Goal: Task Accomplishment & Management: Use online tool/utility

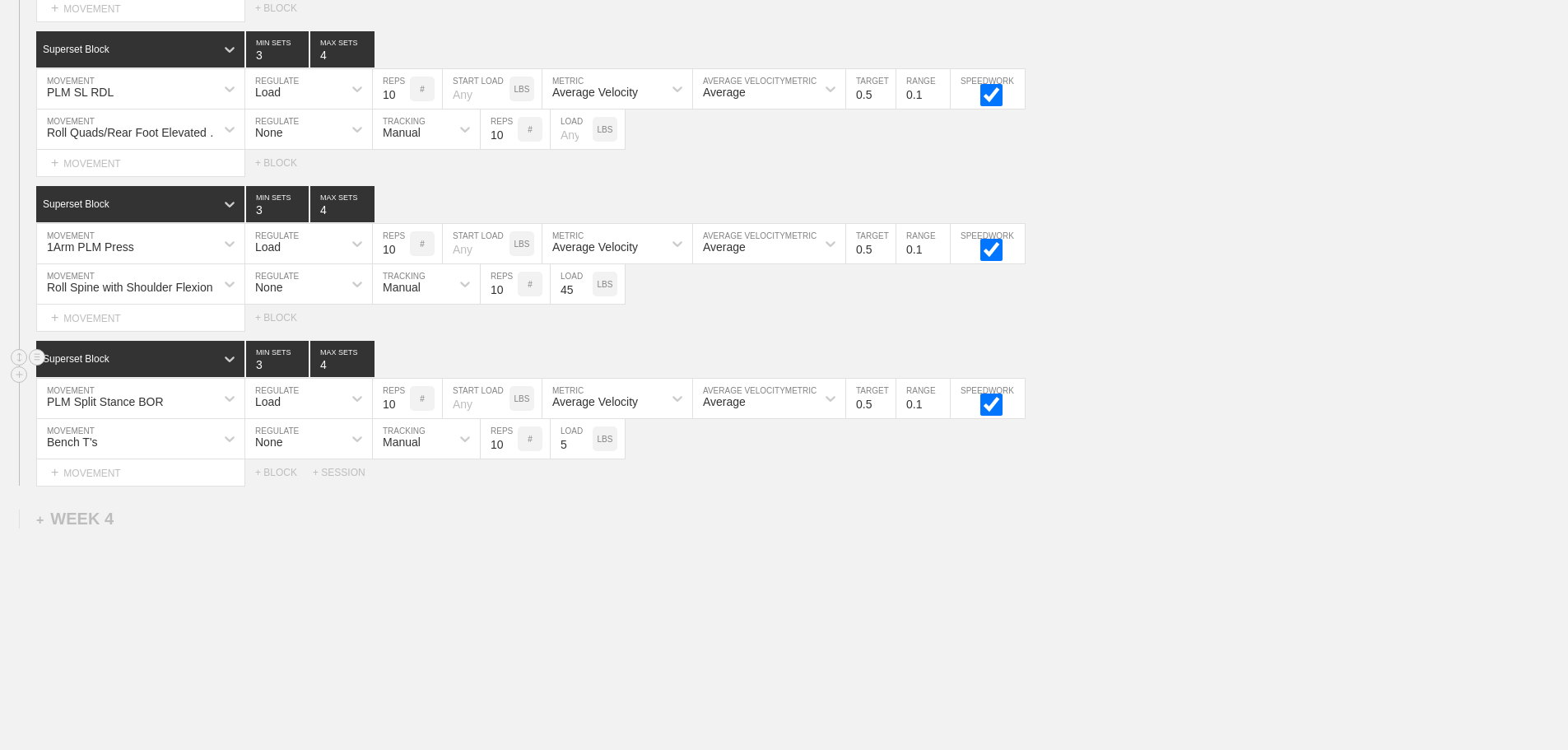
scroll to position [3209, 0]
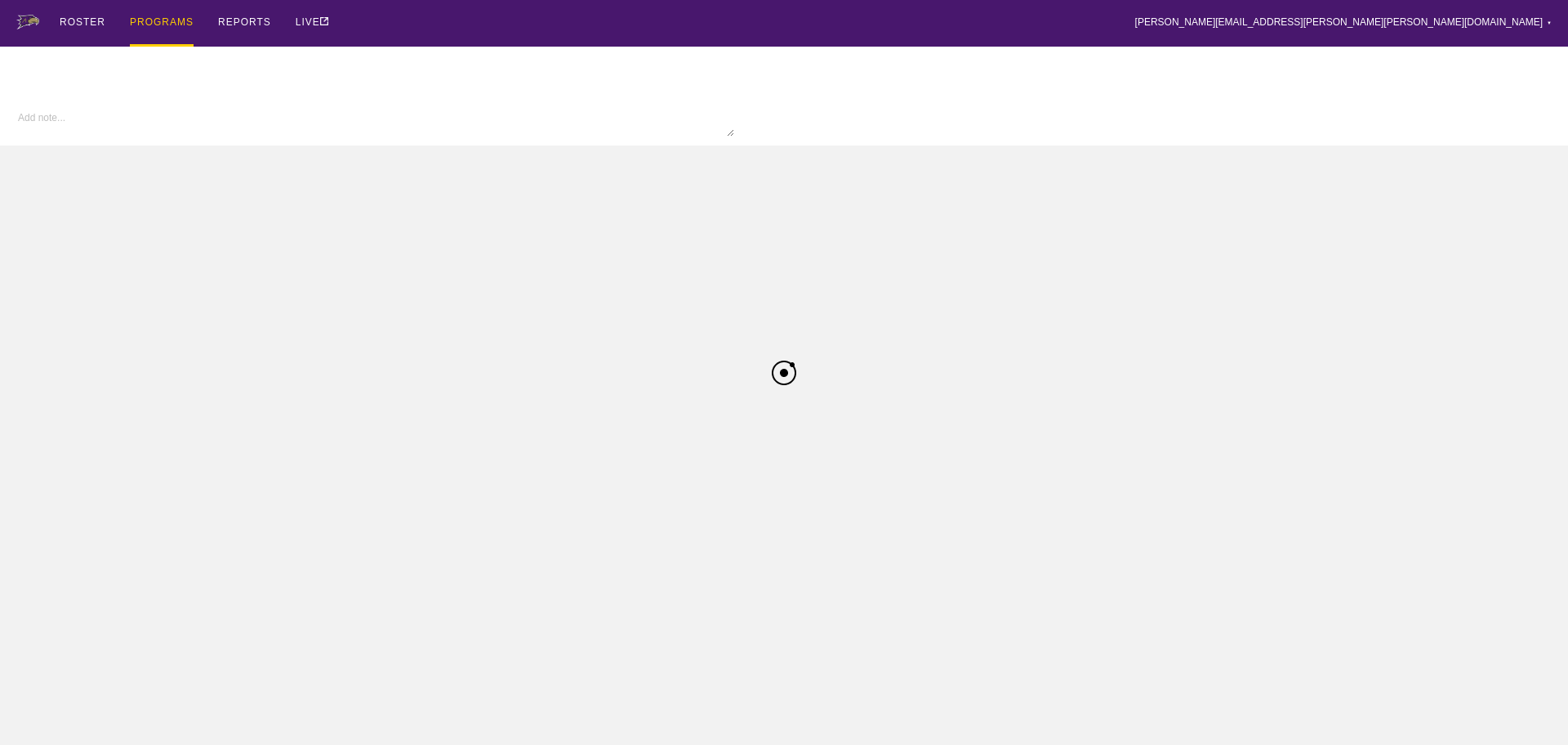
type textarea "x"
type input "Football FA25"
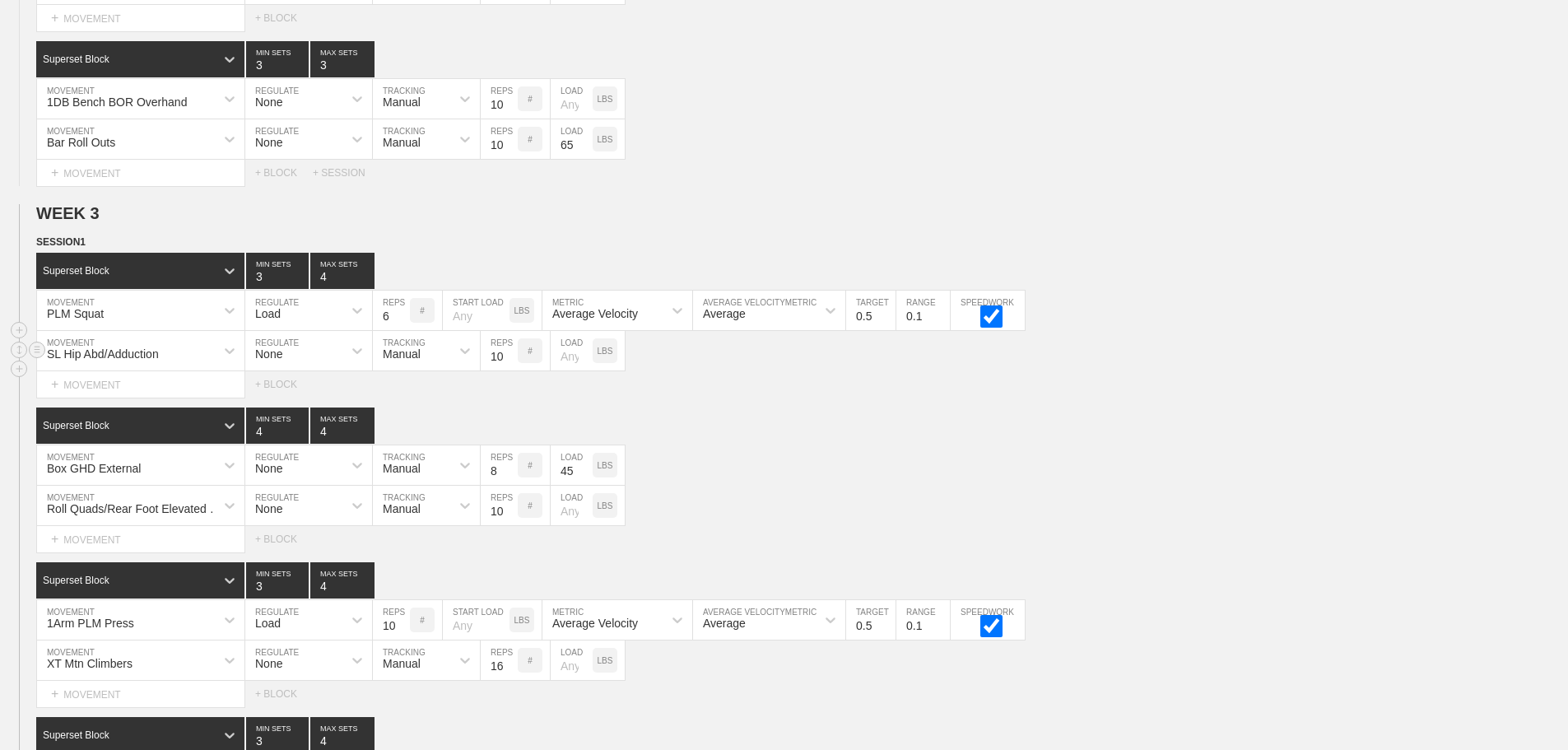
scroll to position [2962, 0]
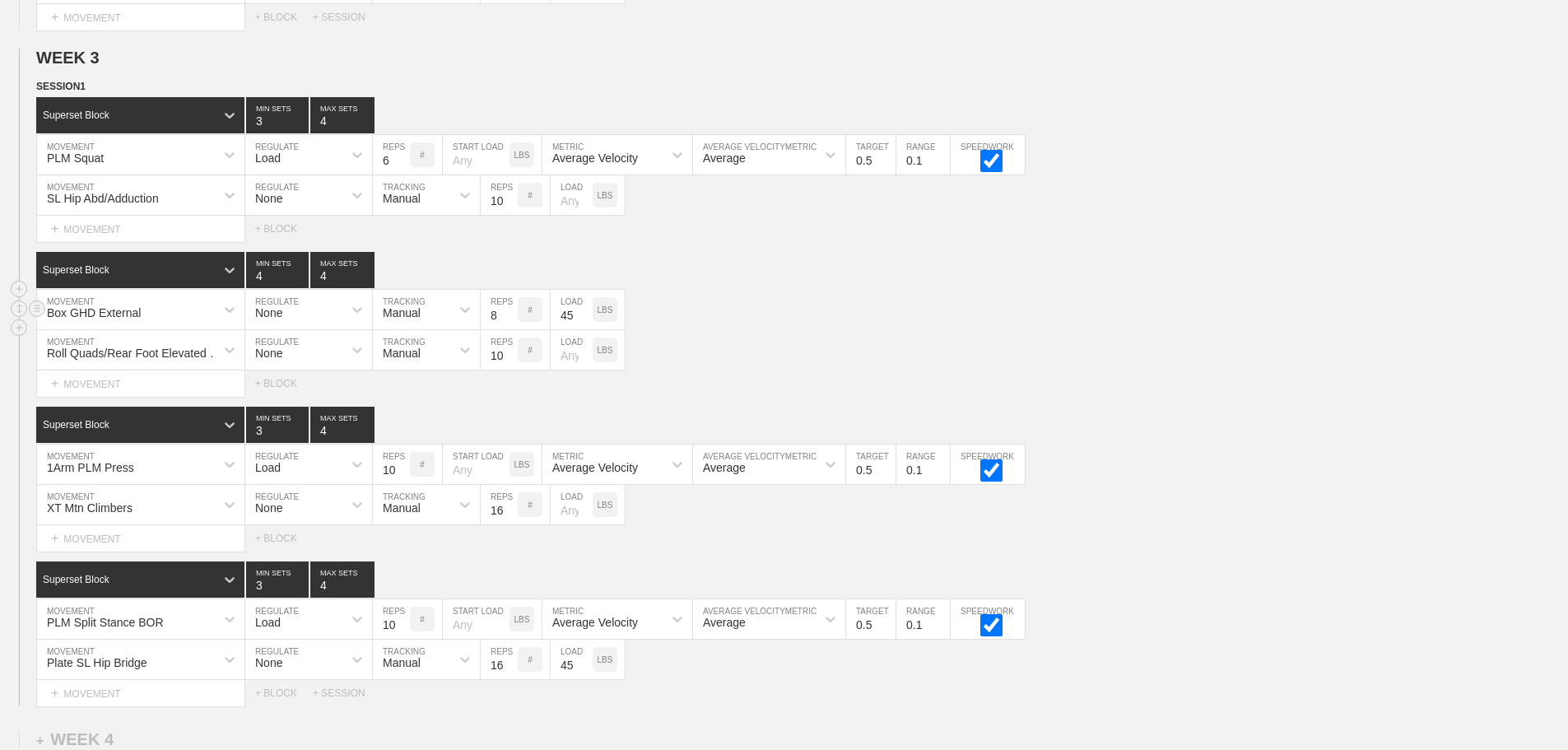
click at [142, 324] on div "Box GHD External" at bounding box center [125, 309] width 177 height 28
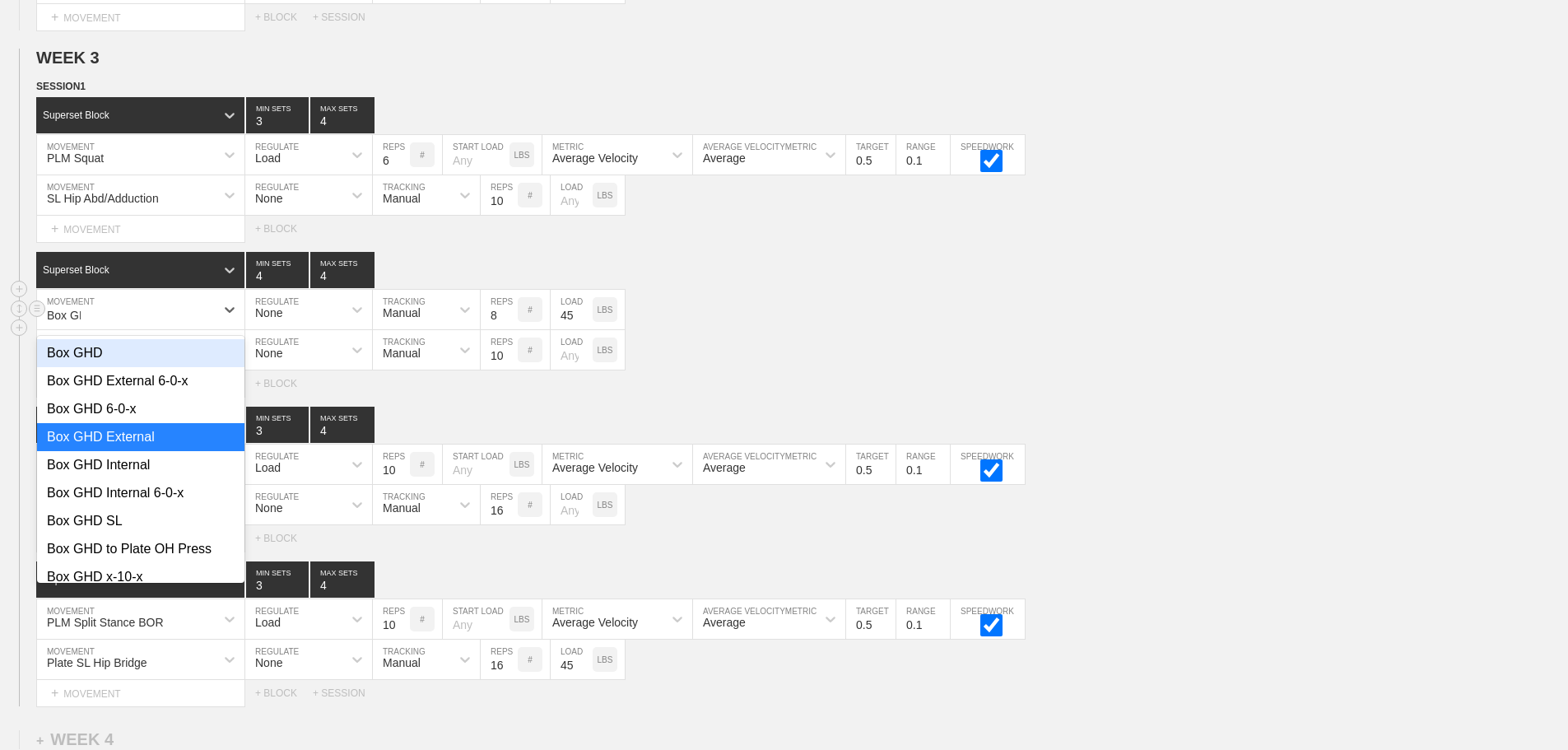
type input "Box GHD"
click at [141, 475] on div "Box GHD Internal" at bounding box center [141, 464] width 207 height 28
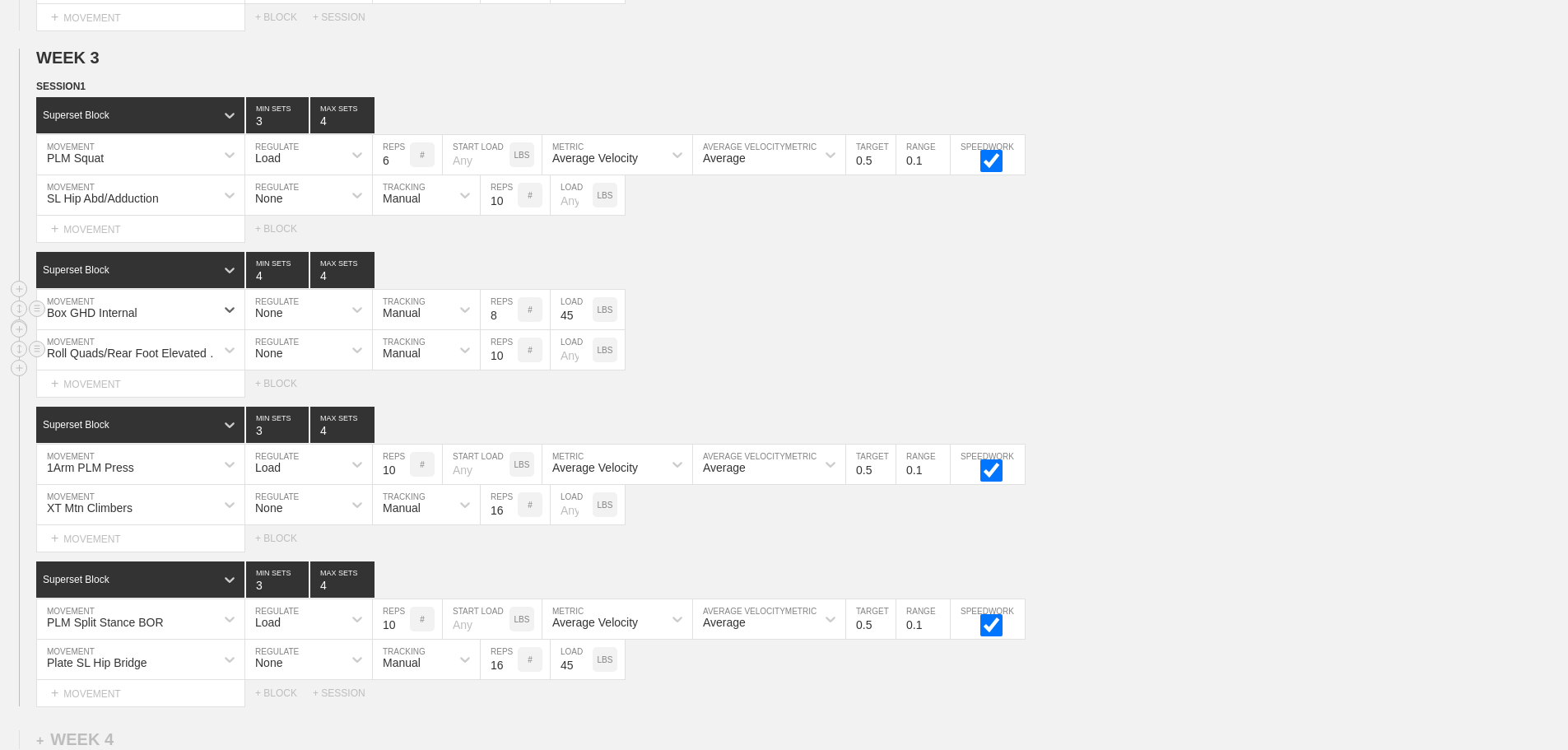
click at [848, 355] on div "Roll Quads/Rear Foot Elevated Stretch MOVEMENT None REGULATE Manual TRACKING 10…" at bounding box center [784, 351] width 1568 height 41
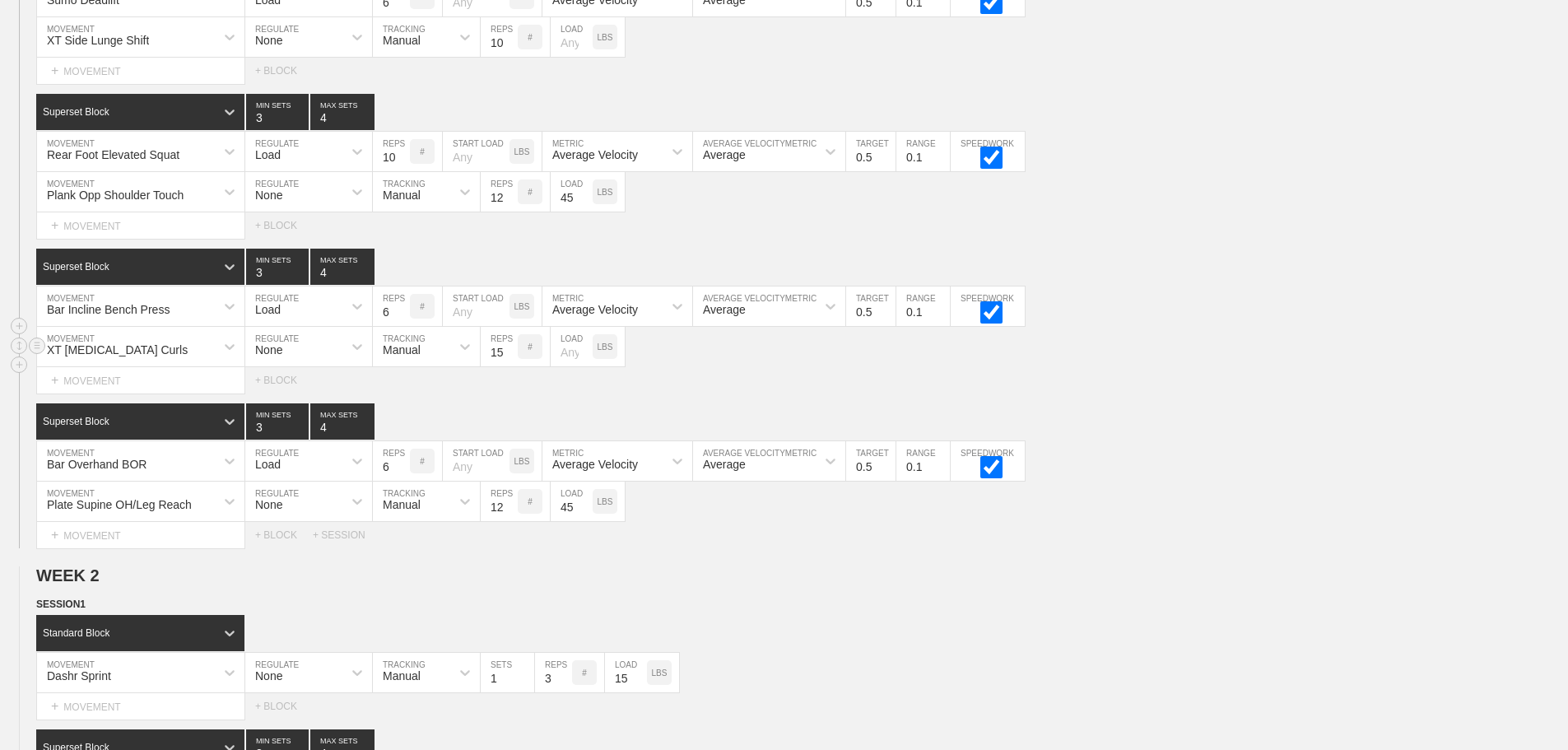
scroll to position [412, 0]
